Goal: Answer question/provide support

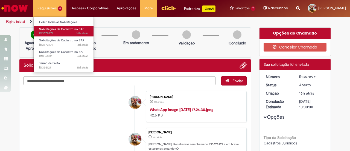
click at [54, 33] on span "16h atrás 16 horas atrás R13578971" at bounding box center [63, 33] width 49 height 4
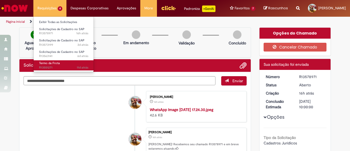
click at [66, 64] on link "Termo da Frota 11d atrás 11 dias atrás R13551271" at bounding box center [64, 65] width 60 height 10
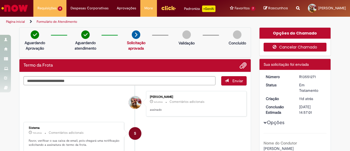
click at [301, 51] on button "Cancelar Chamado" at bounding box center [295, 47] width 63 height 9
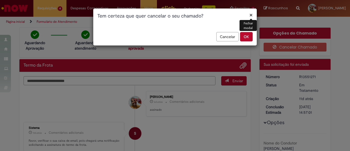
click at [244, 35] on button "OK" at bounding box center [246, 36] width 13 height 9
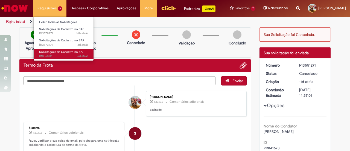
click at [55, 51] on span "Solicitações de Cadastro no SAP" at bounding box center [61, 52] width 45 height 4
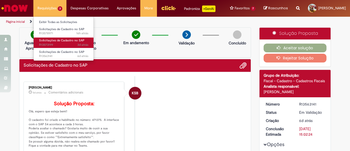
click at [54, 42] on span "Solicitações de Cadastro no SAP" at bounding box center [61, 40] width 45 height 4
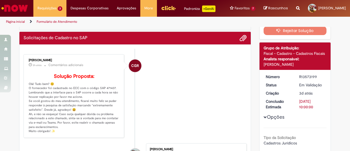
scroll to position [82, 0]
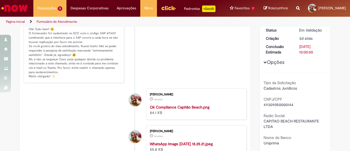
click at [108, 46] on p "Solução Proposta: Olá! Tudo bem? 😊 O fornecedor foi cadastrado no ECC com o cód…" at bounding box center [74, 49] width 91 height 60
copy p "71437."
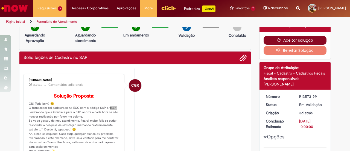
scroll to position [0, 0]
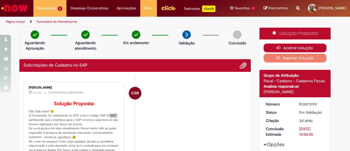
click at [292, 50] on button "Aceitar solução" at bounding box center [295, 47] width 63 height 9
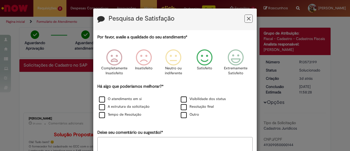
click at [199, 58] on icon "Feedback" at bounding box center [204, 57] width 21 height 16
click at [129, 98] on label "O atendimento em si" at bounding box center [120, 98] width 43 height 5
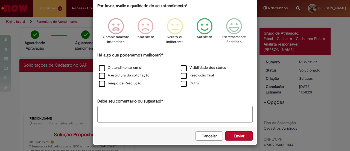
scroll to position [33, 0]
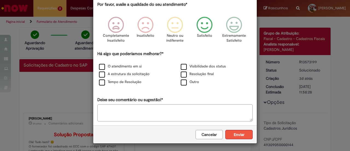
click at [241, 136] on button "Enviar" at bounding box center [238, 134] width 27 height 9
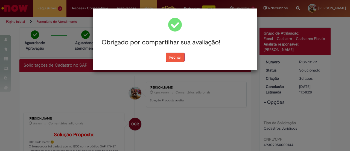
click at [177, 56] on button "Fechar" at bounding box center [175, 57] width 19 height 9
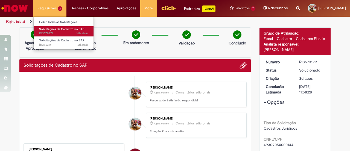
click at [52, 33] on span "16h atrás 16 horas atrás R13578971" at bounding box center [63, 33] width 49 height 4
